Goal: Communication & Community: Ask a question

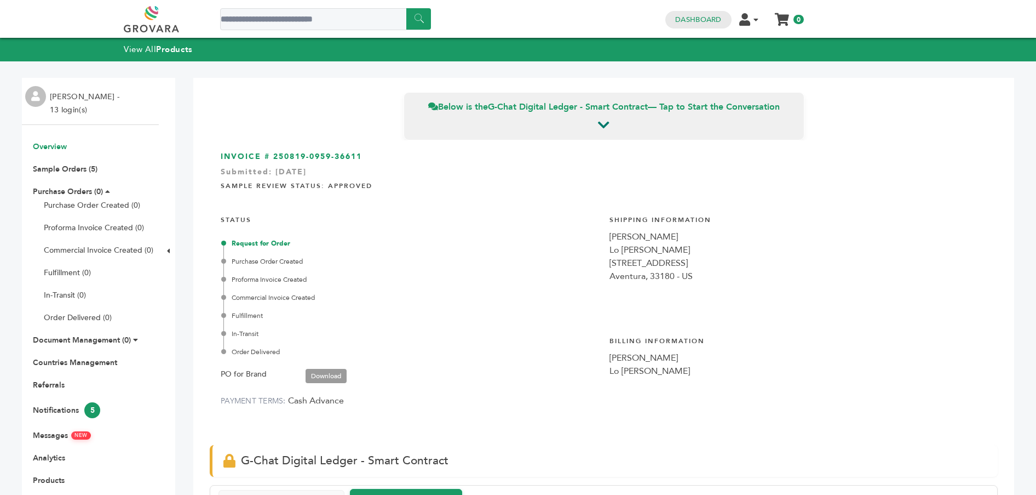
click at [57, 149] on link "Overview" at bounding box center [50, 146] width 34 height 10
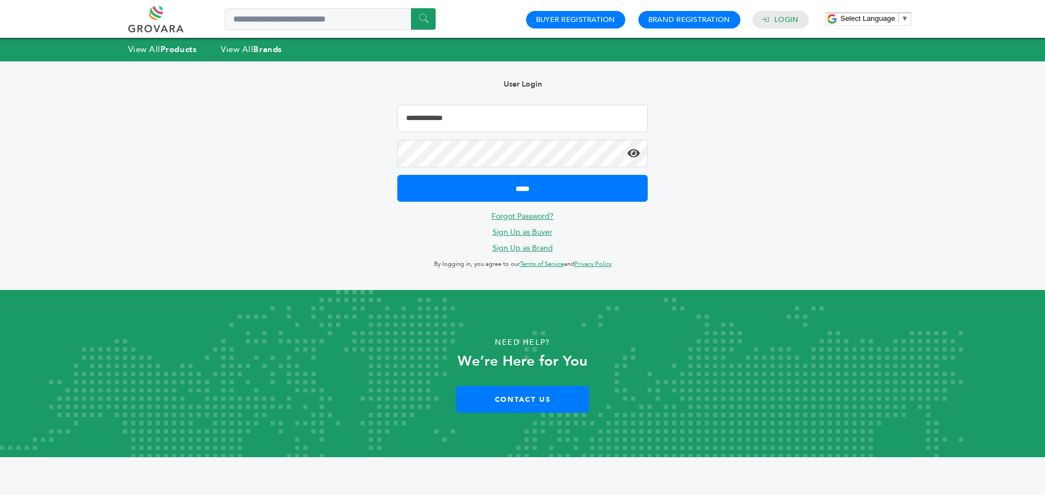
type input "**********"
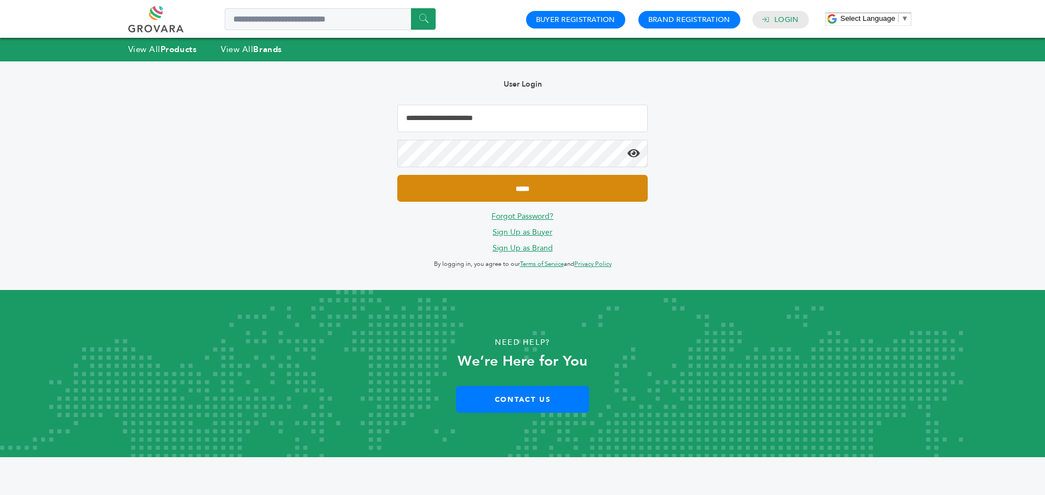
click at [552, 192] on input "*****" at bounding box center [522, 188] width 250 height 27
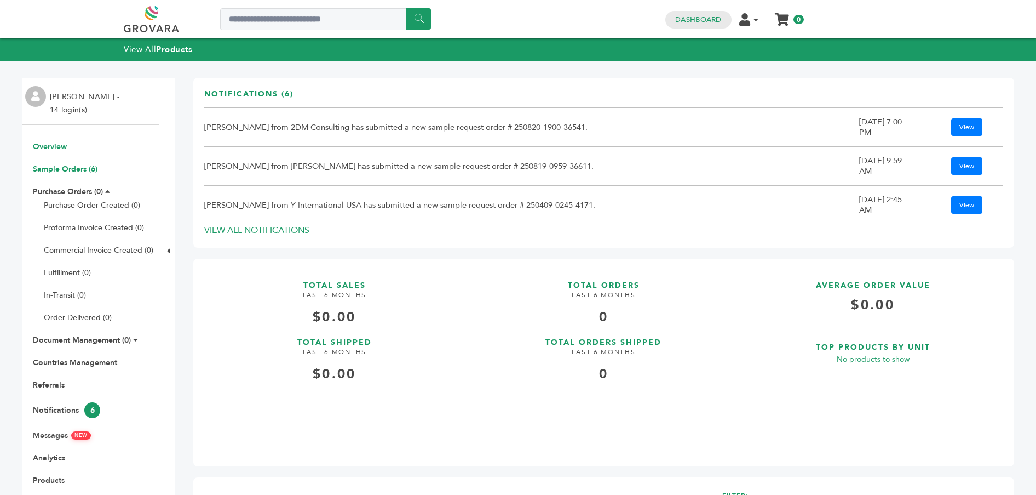
click at [60, 168] on link "Sample Orders (6)" at bounding box center [65, 169] width 65 height 10
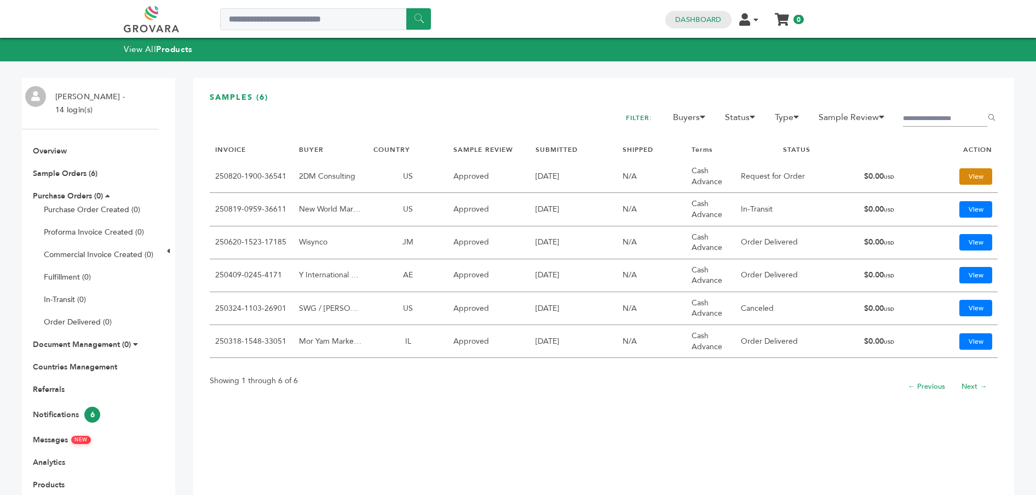
click at [972, 175] on link "View" at bounding box center [976, 176] width 33 height 16
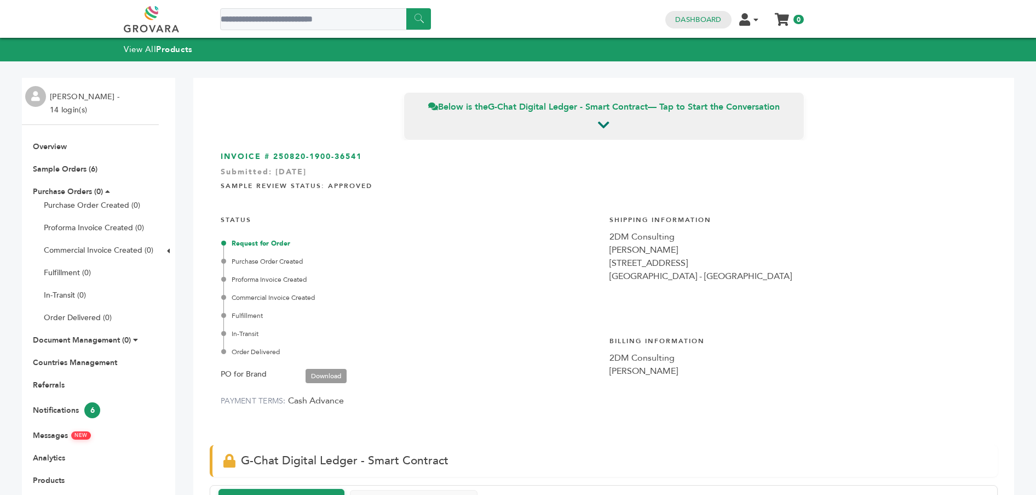
scroll to position [355, 0]
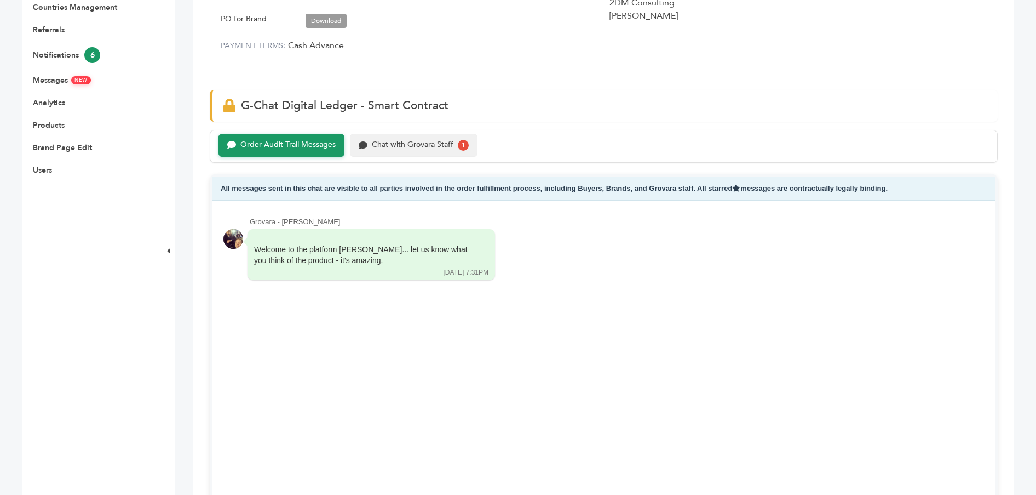
click at [399, 148] on div "Chat with Grovara Staff" at bounding box center [413, 144] width 82 height 9
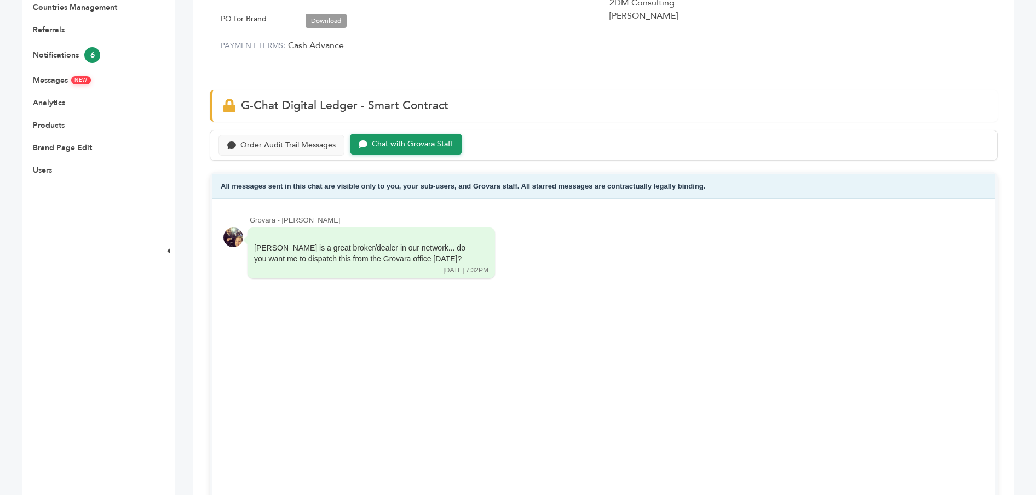
click at [535, 303] on div "Grovara - [PERSON_NAME] [PERSON_NAME] is a great broker/dealer in our network..…" at bounding box center [604, 365] width 783 height 333
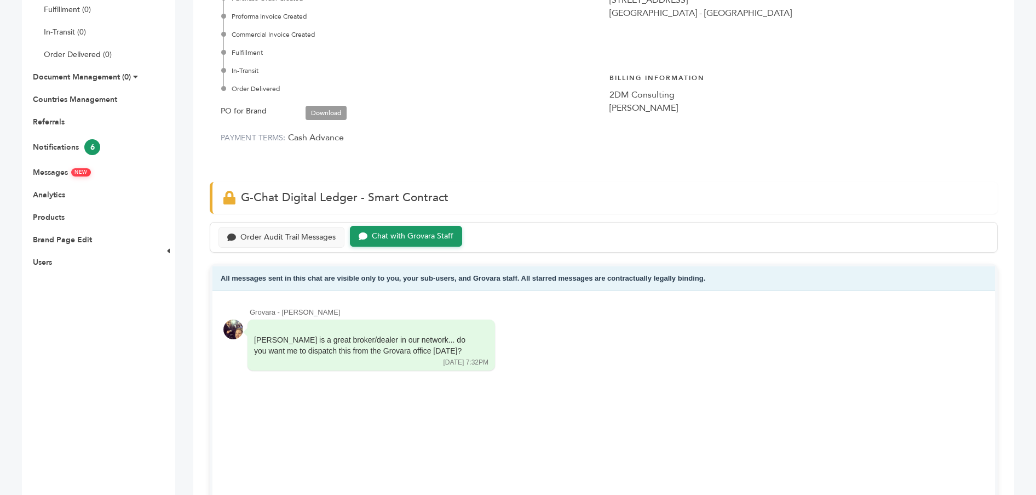
scroll to position [53, 0]
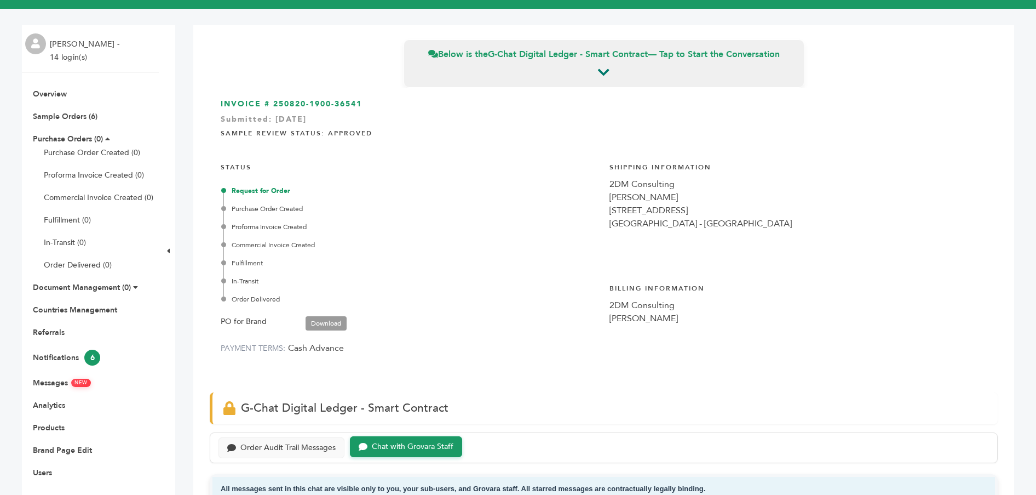
drag, startPoint x: 672, startPoint y: 193, endPoint x: 604, endPoint y: 180, distance: 69.7
click at [604, 180] on div "INVOICE # 250820-1900-36541 Submitted: [DATE] Sample Review Status: Approved ST…" at bounding box center [604, 235] width 788 height 294
copy div "2DM Consulting [PERSON_NAME]"
click at [527, 228] on div "Proforma Invoice Created" at bounding box center [410, 227] width 375 height 10
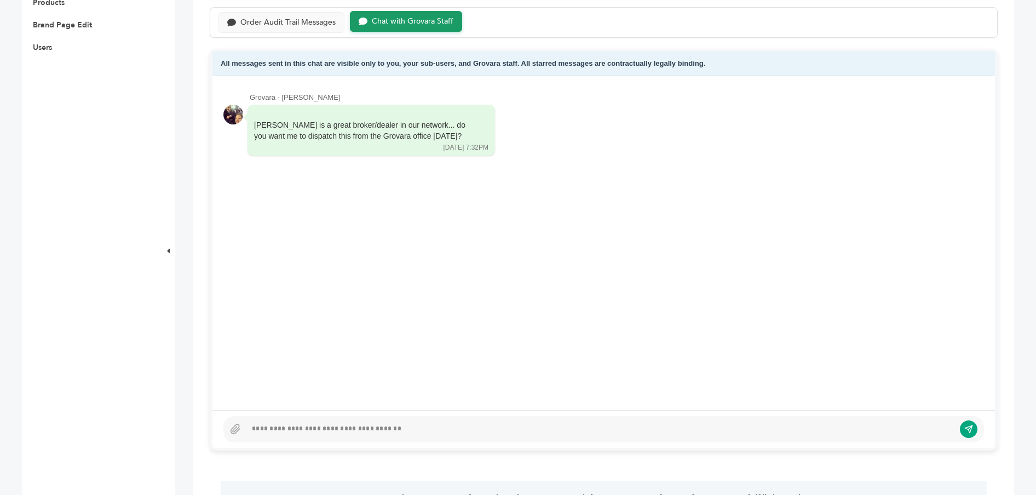
scroll to position [297, 0]
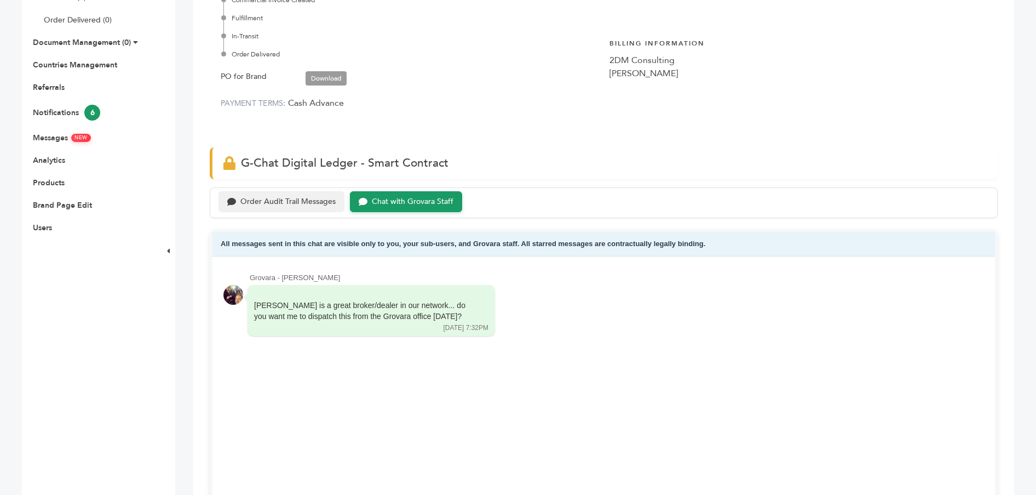
click at [282, 207] on div "Order Audit Trail Messages" at bounding box center [282, 201] width 126 height 21
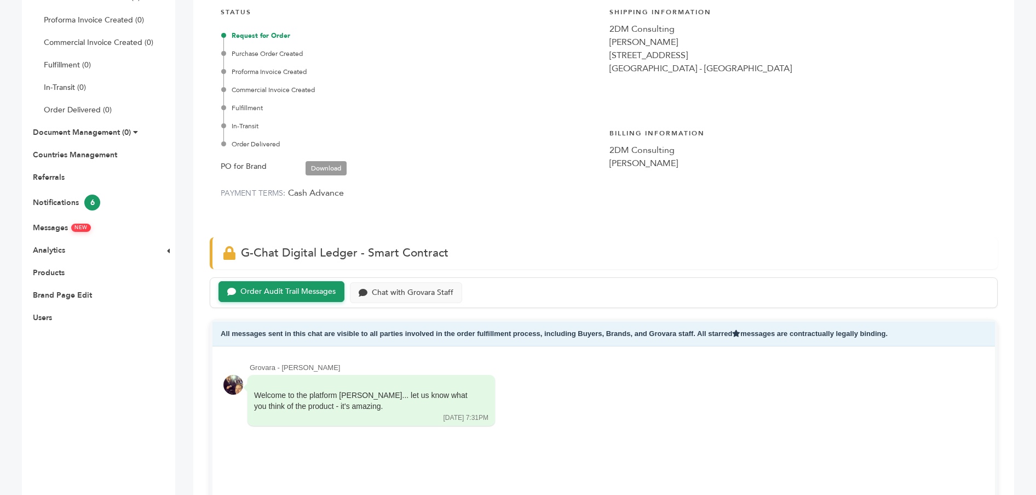
scroll to position [307, 0]
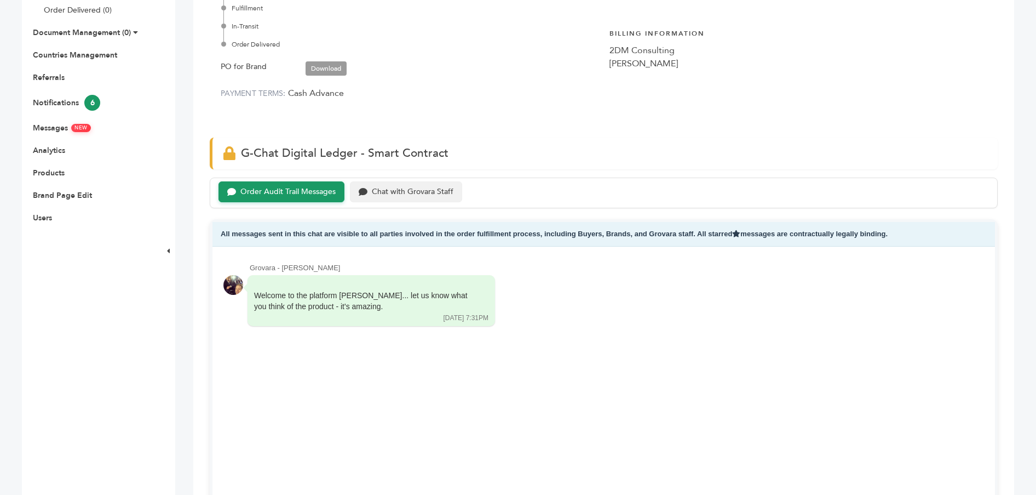
click at [441, 192] on div "Chat with Grovara Staff" at bounding box center [413, 191] width 82 height 9
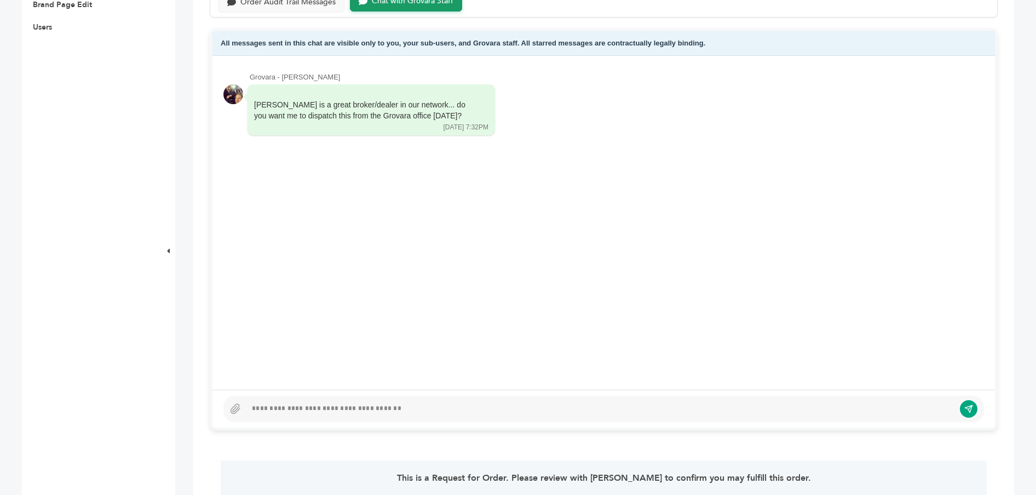
scroll to position [586, 0]
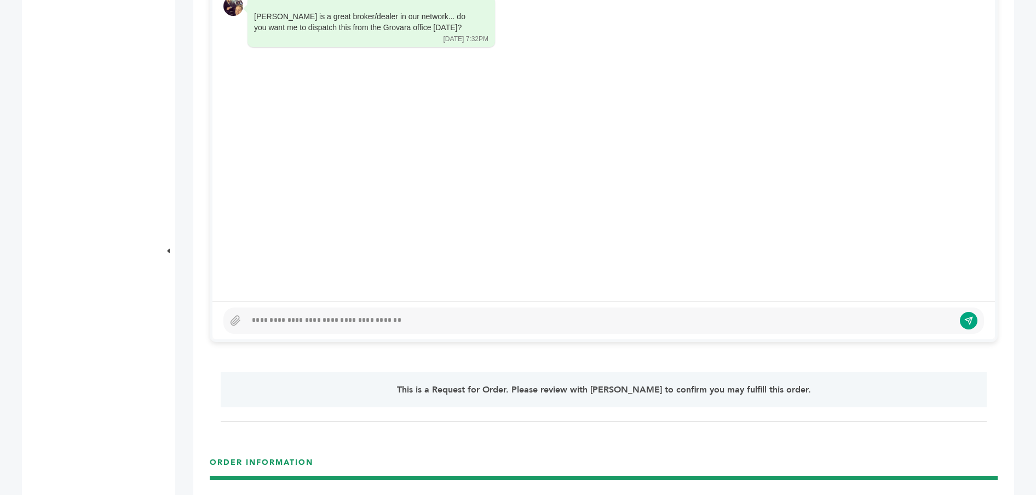
click at [427, 309] on div at bounding box center [603, 320] width 761 height 26
paste div
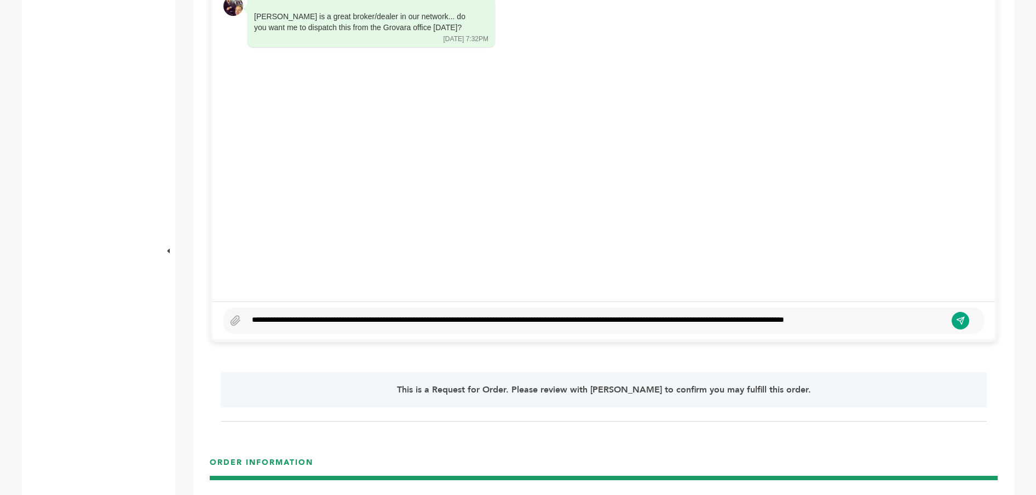
scroll to position [374, 0]
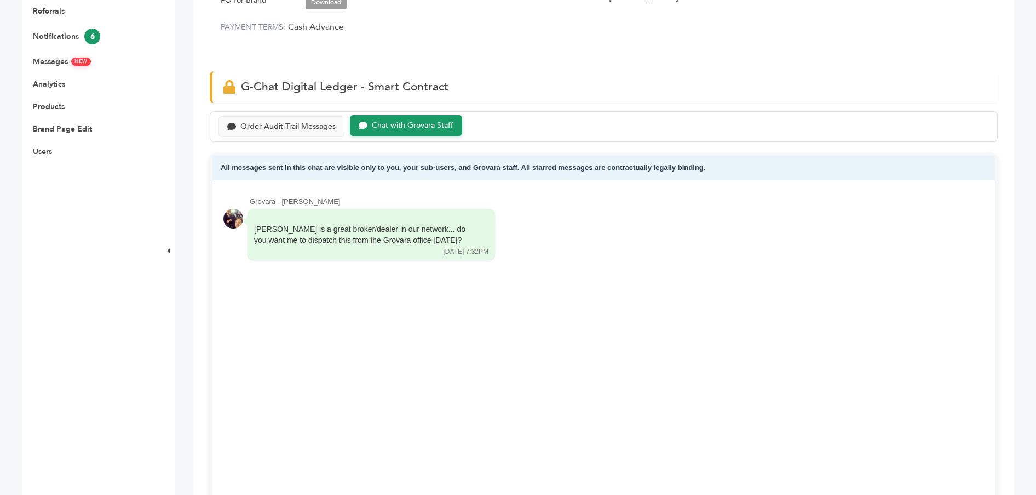
click at [693, 237] on div "[PERSON_NAME] is a great broker/dealer in our network... do you want me to disp…" at bounding box center [603, 235] width 761 height 52
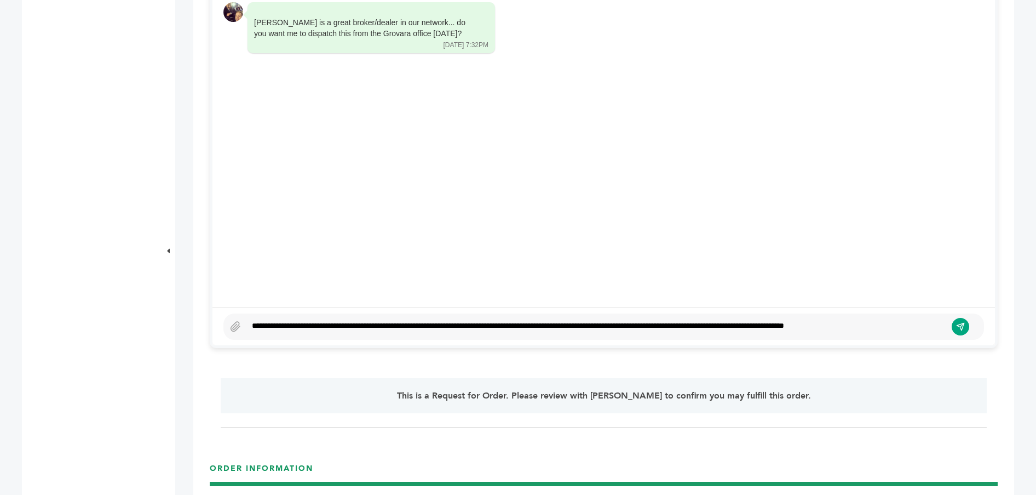
click at [366, 325] on div "**********" at bounding box center [596, 326] width 700 height 13
click at [434, 322] on div "**********" at bounding box center [596, 326] width 700 height 13
click at [630, 322] on div "**********" at bounding box center [596, 326] width 700 height 13
click at [669, 324] on div "**********" at bounding box center [596, 326] width 700 height 13
click at [905, 322] on div "**********" at bounding box center [596, 326] width 700 height 13
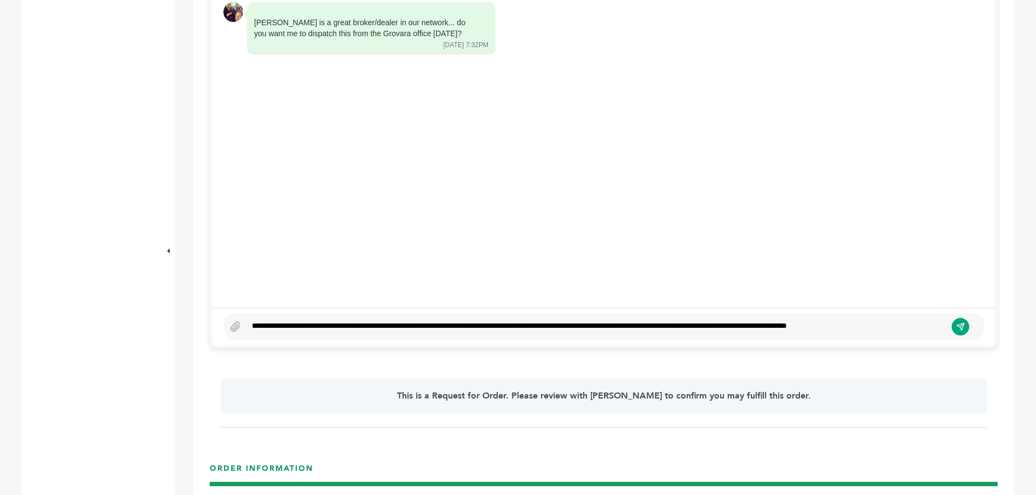
click at [904, 178] on div "Grovara - [PERSON_NAME] [PERSON_NAME] is a great broker/dealer in our network..…" at bounding box center [604, 140] width 783 height 333
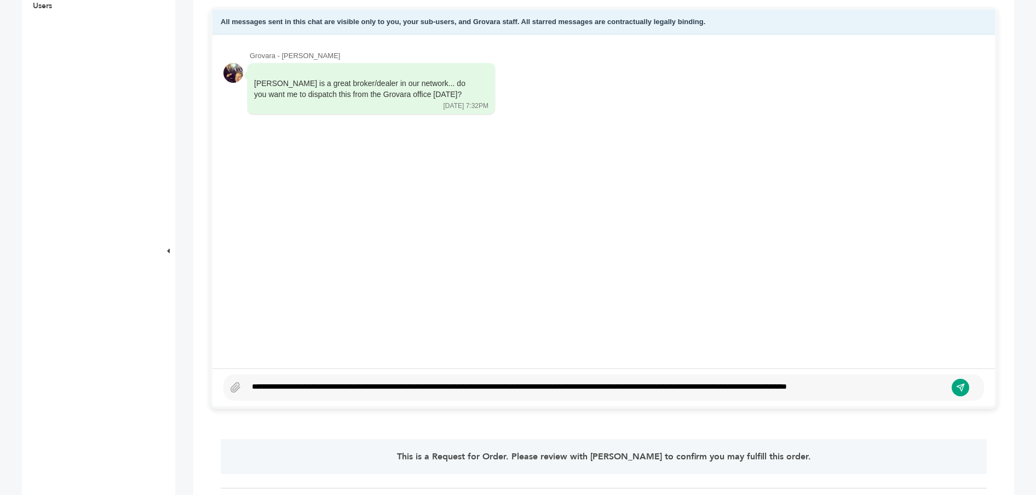
scroll to position [521, 0]
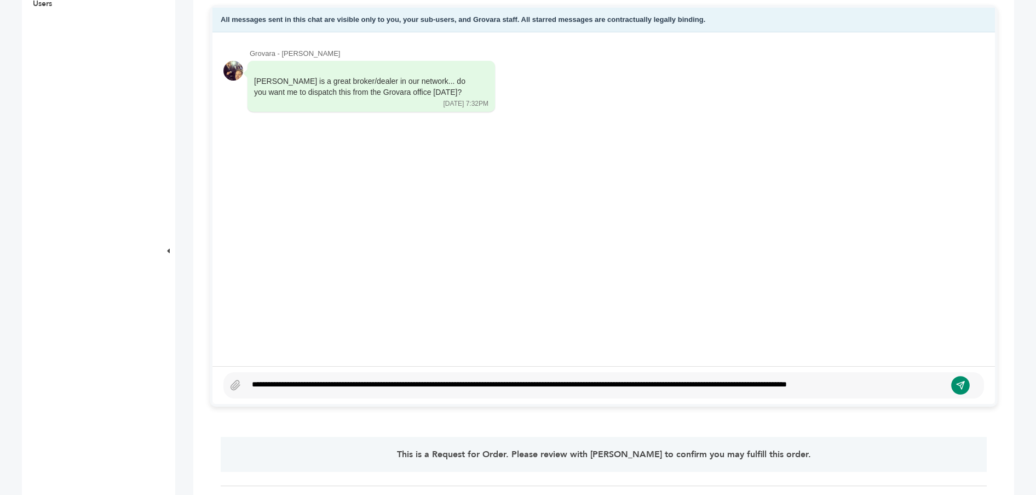
click at [964, 385] on icon "submit" at bounding box center [960, 384] width 9 height 9
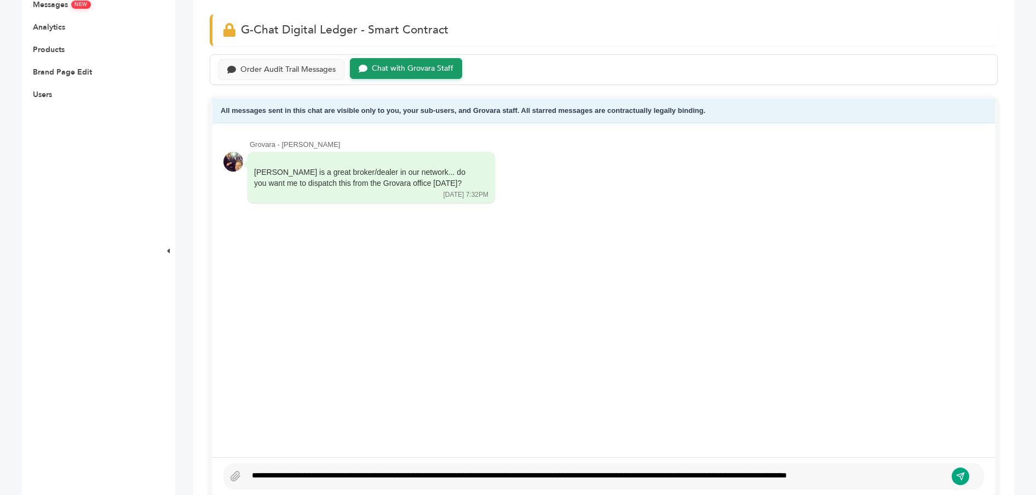
scroll to position [173, 0]
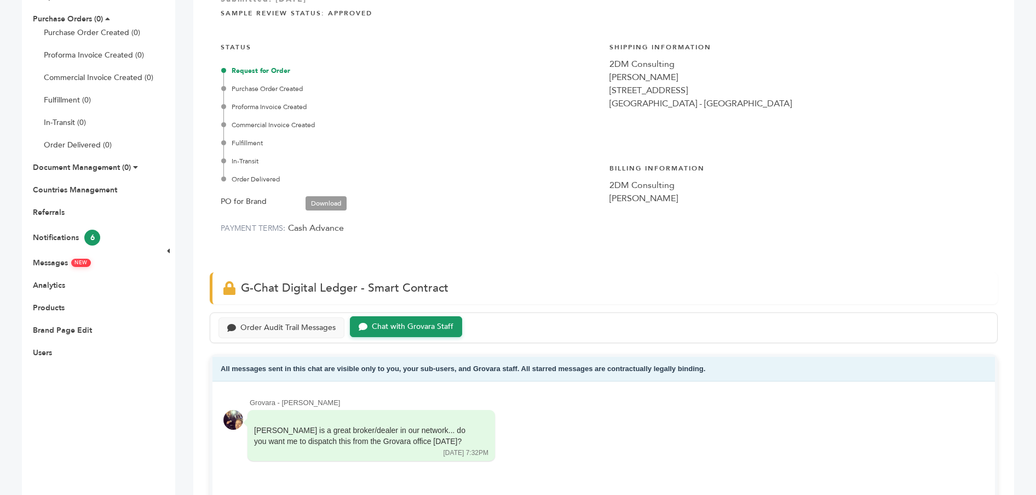
click at [438, 322] on div "Chat with Grovara Staff" at bounding box center [413, 326] width 82 height 9
click at [268, 324] on div "Order Audit Trail Messages" at bounding box center [287, 326] width 95 height 9
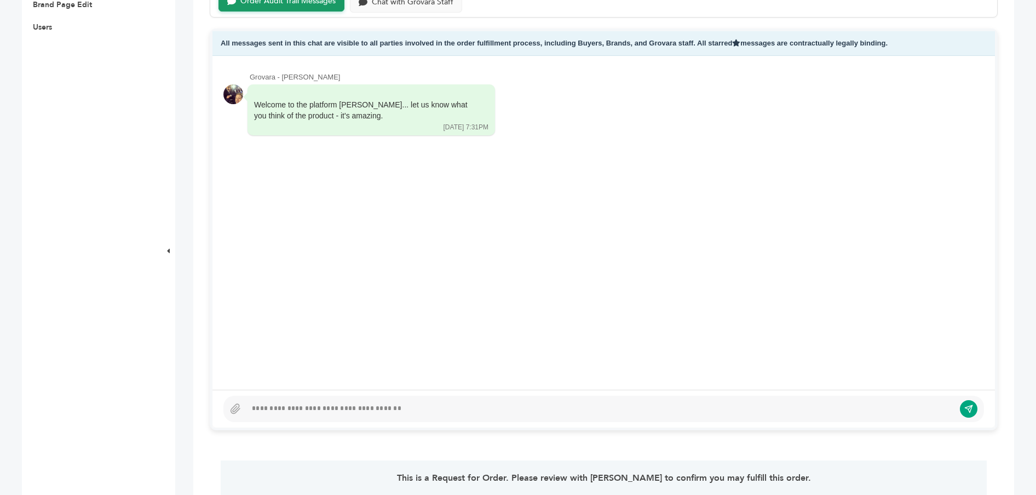
scroll to position [412, 0]
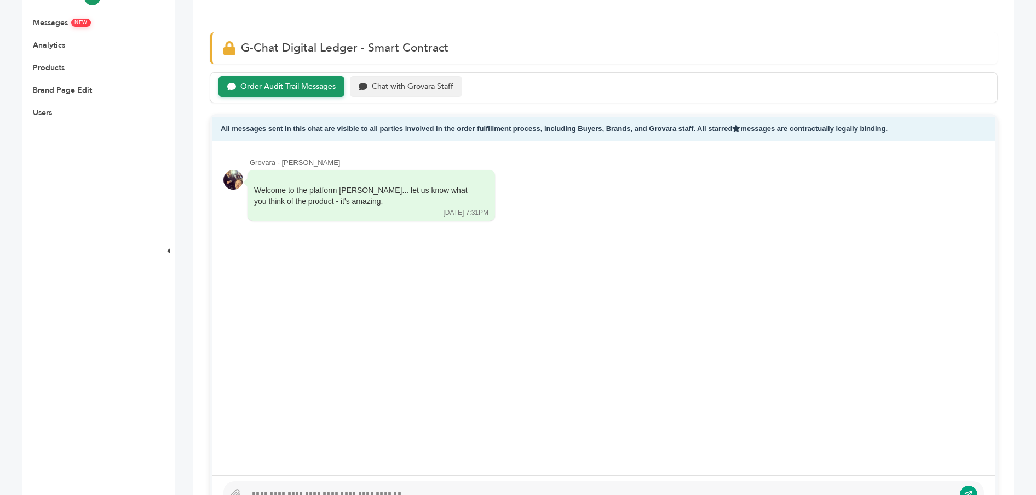
click at [403, 84] on div "Chat with Grovara Staff" at bounding box center [413, 86] width 82 height 9
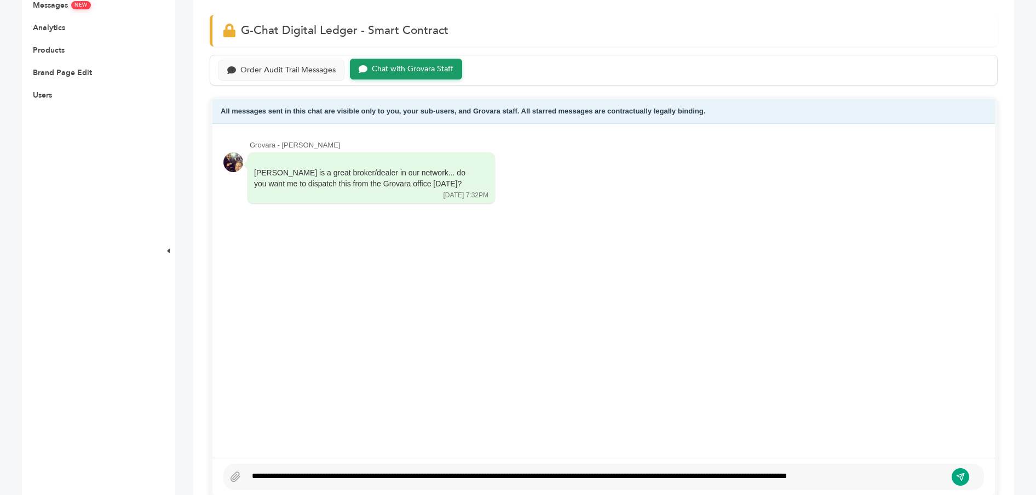
scroll to position [538, 0]
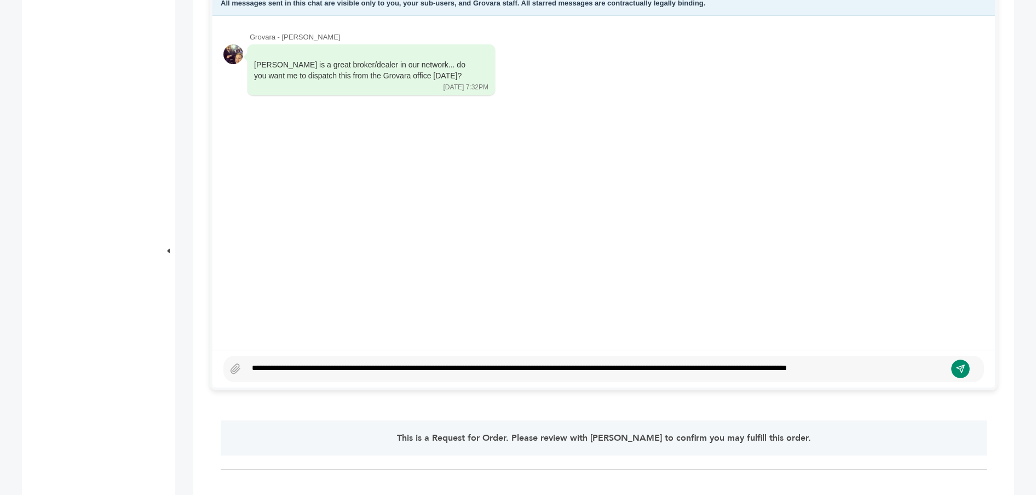
click at [966, 366] on button "submit" at bounding box center [960, 368] width 19 height 19
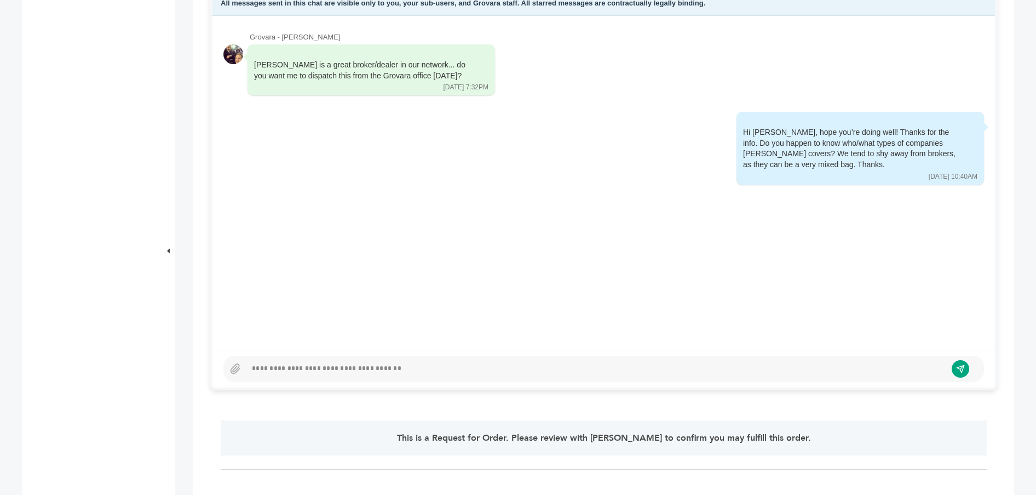
click at [635, 244] on div "Grovara - [PERSON_NAME] [PERSON_NAME] is a great broker/dealer in our network..…" at bounding box center [604, 182] width 783 height 333
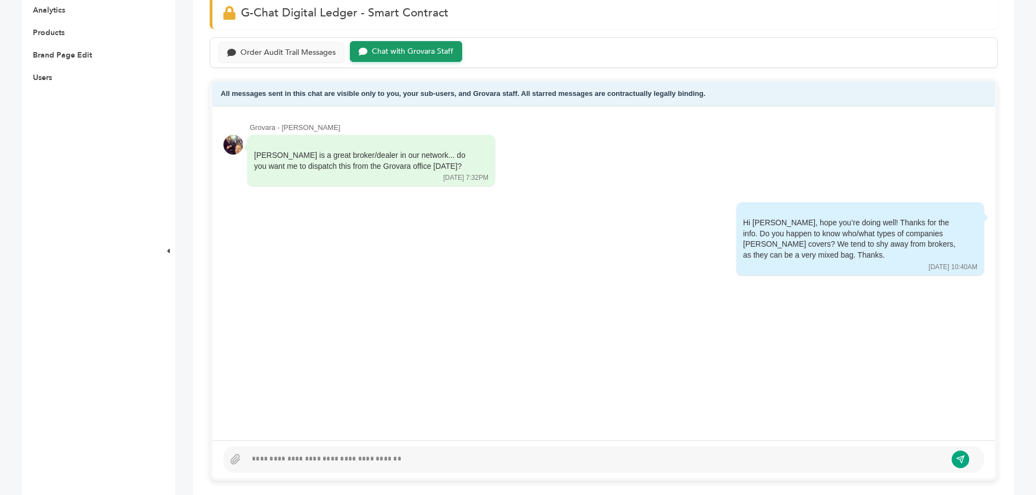
scroll to position [246, 0]
